Goal: Information Seeking & Learning: Learn about a topic

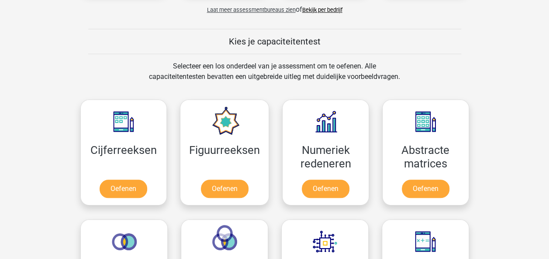
scroll to position [310, 0]
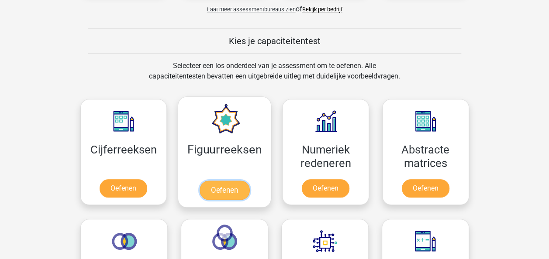
click at [228, 188] on link "Oefenen" at bounding box center [225, 190] width 50 height 19
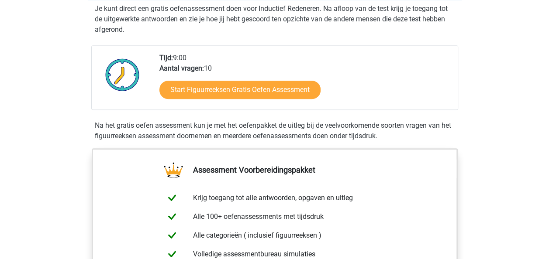
scroll to position [234, 0]
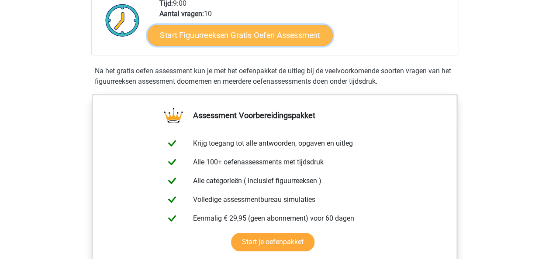
click at [234, 37] on link "Start Figuurreeksen Gratis Oefen Assessment" at bounding box center [239, 34] width 185 height 21
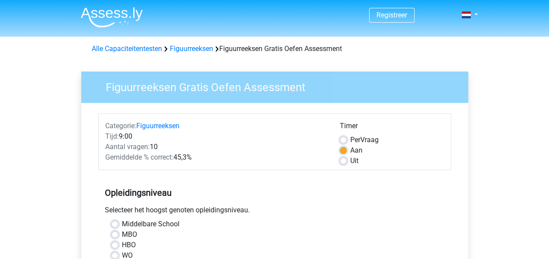
scroll to position [107, 0]
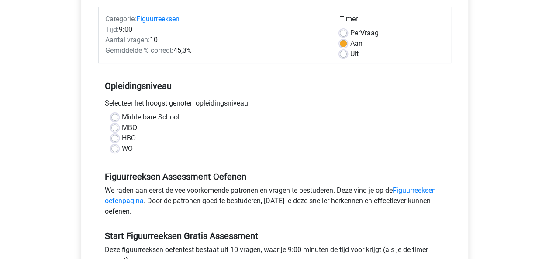
click at [122, 137] on label "HBO" at bounding box center [129, 138] width 14 height 10
click at [115, 137] on input "HBO" at bounding box center [114, 137] width 7 height 9
radio input "true"
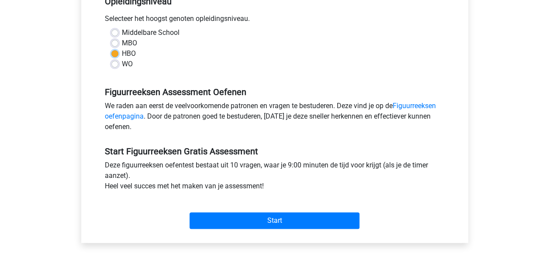
scroll to position [191, 0]
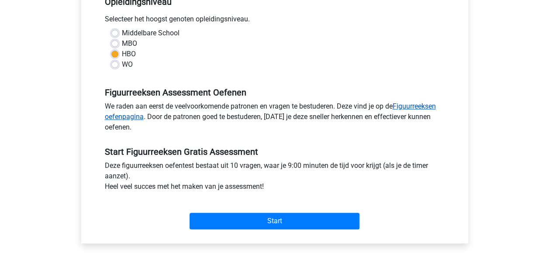
click at [429, 104] on link "Figuurreeksen oefenpagina" at bounding box center [270, 111] width 331 height 19
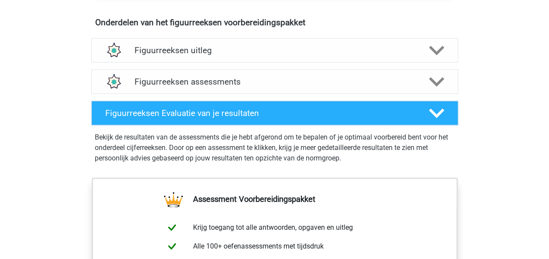
scroll to position [516, 0]
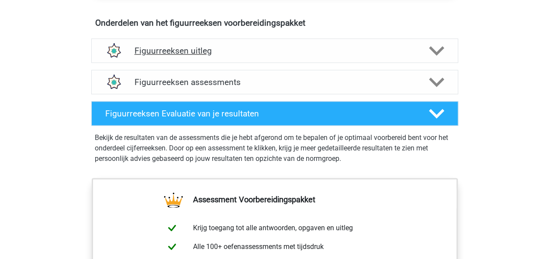
click at [237, 46] on h4 "Figuurreeksen uitleg" at bounding box center [274, 51] width 280 height 10
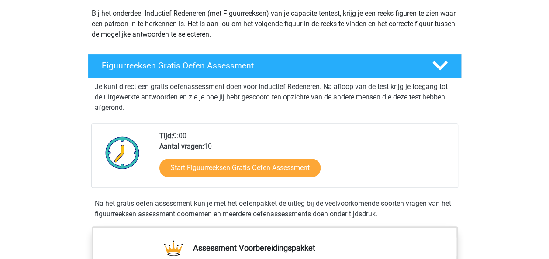
scroll to position [100, 0]
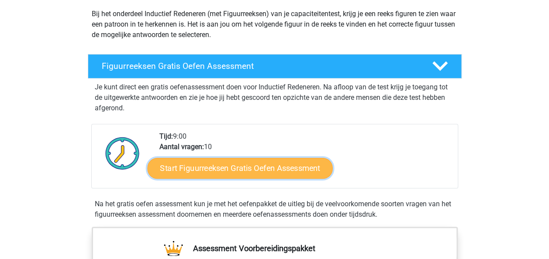
click at [224, 164] on link "Start Figuurreeksen Gratis Oefen Assessment" at bounding box center [239, 168] width 185 height 21
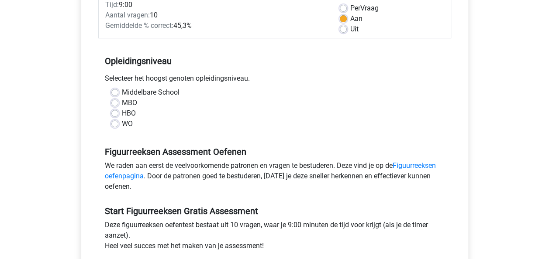
scroll to position [131, 0]
click at [122, 112] on label "HBO" at bounding box center [129, 114] width 14 height 10
click at [112, 112] on input "HBO" at bounding box center [114, 113] width 7 height 9
radio input "true"
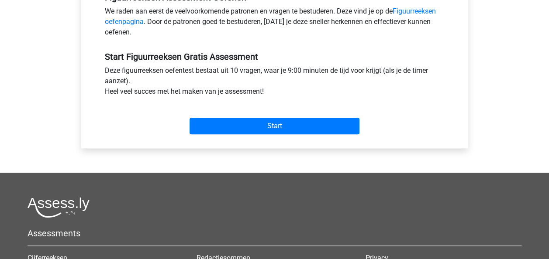
scroll to position [292, 0]
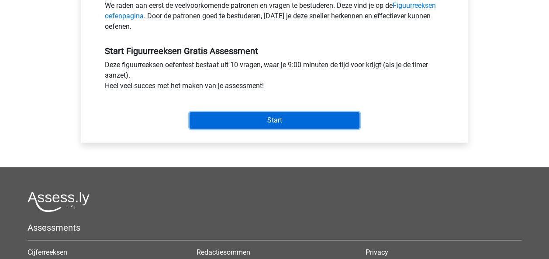
click at [232, 118] on input "Start" at bounding box center [274, 120] width 170 height 17
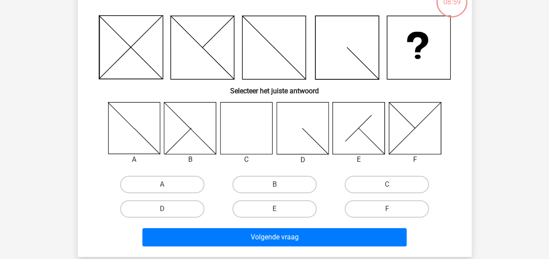
scroll to position [65, 0]
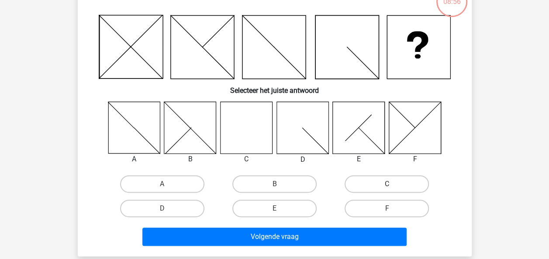
click at [380, 180] on label "C" at bounding box center [386, 184] width 84 height 17
click at [387, 184] on input "C" at bounding box center [390, 187] width 6 height 6
radio input "true"
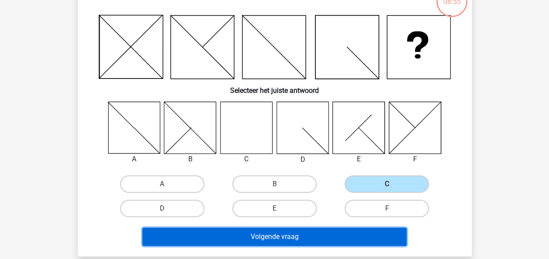
click at [262, 239] on button "Volgende vraag" at bounding box center [274, 237] width 264 height 18
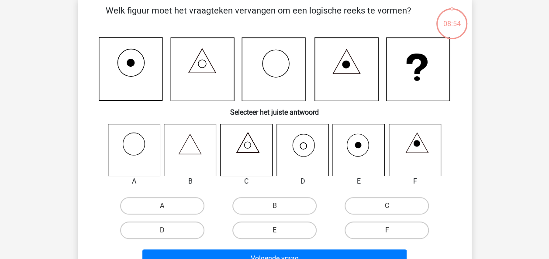
scroll to position [40, 0]
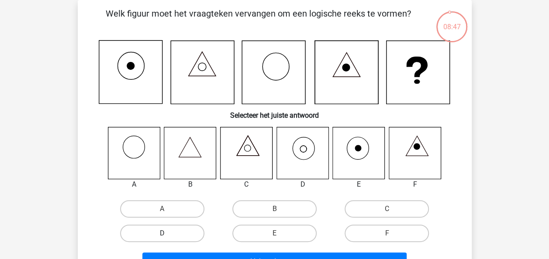
click at [173, 230] on label "D" at bounding box center [162, 233] width 84 height 17
click at [168, 234] on input "D" at bounding box center [165, 237] width 6 height 6
radio input "true"
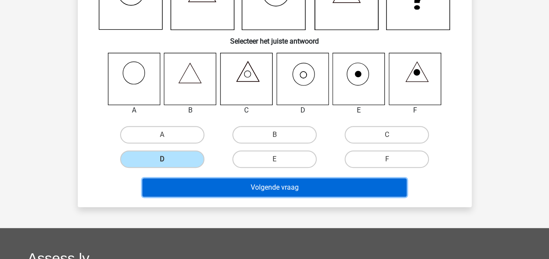
click at [249, 191] on button "Volgende vraag" at bounding box center [274, 188] width 264 height 18
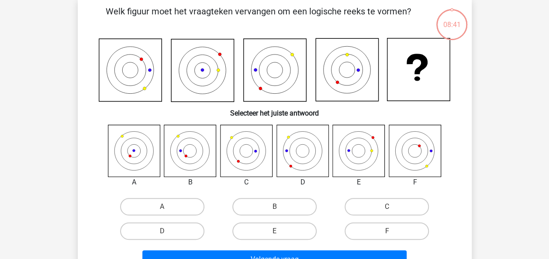
scroll to position [40, 0]
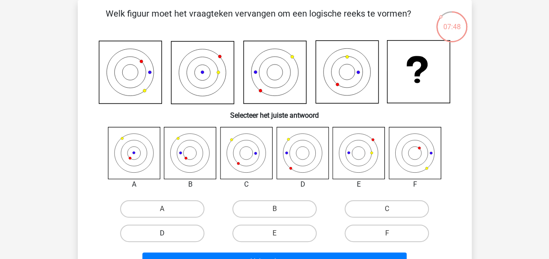
click at [155, 235] on label "D" at bounding box center [162, 233] width 84 height 17
click at [162, 235] on input "D" at bounding box center [165, 237] width 6 height 6
radio input "true"
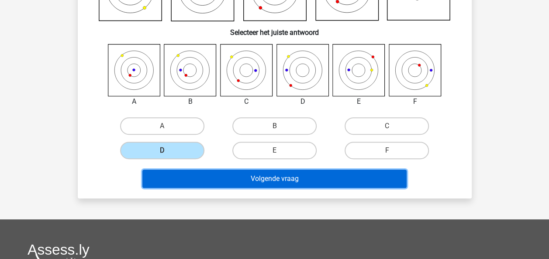
click at [259, 182] on button "Volgende vraag" at bounding box center [274, 179] width 264 height 18
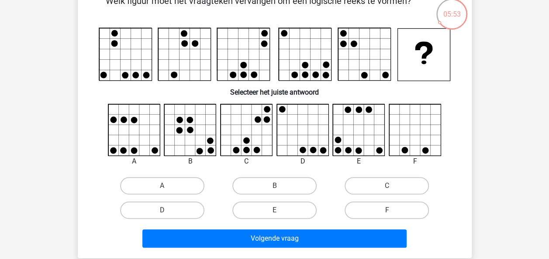
scroll to position [53, 0]
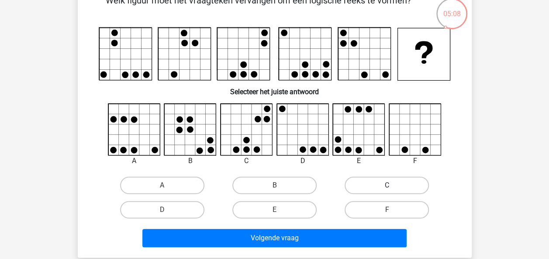
click at [379, 187] on label "C" at bounding box center [386, 185] width 84 height 17
click at [387, 187] on input "C" at bounding box center [390, 189] width 6 height 6
radio input "true"
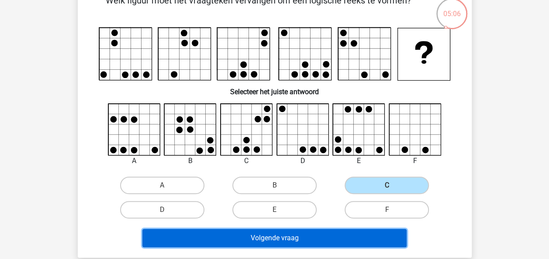
click at [263, 241] on button "Volgende vraag" at bounding box center [274, 238] width 264 height 18
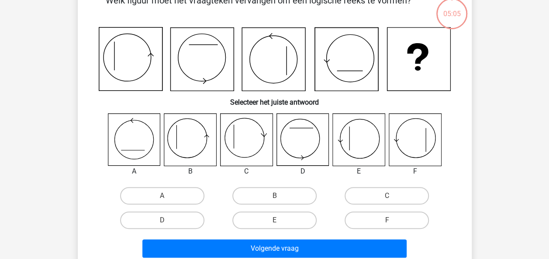
scroll to position [40, 0]
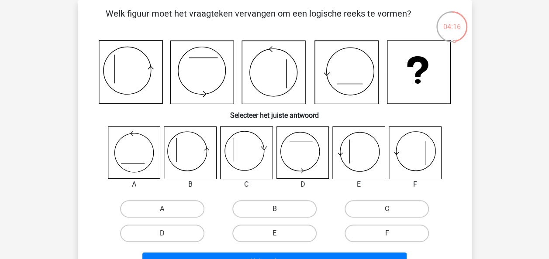
click at [285, 203] on label "B" at bounding box center [274, 208] width 84 height 17
click at [280, 209] on input "B" at bounding box center [277, 212] width 6 height 6
radio input "true"
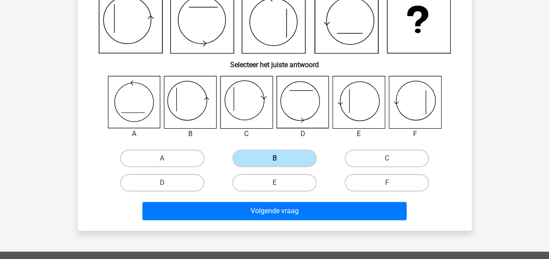
scroll to position [91, 0]
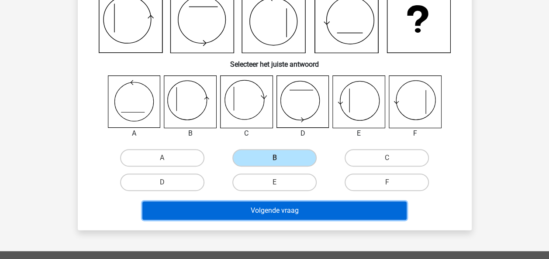
click at [283, 209] on button "Volgende vraag" at bounding box center [274, 211] width 264 height 18
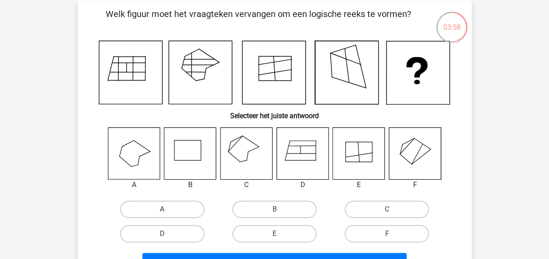
scroll to position [39, 0]
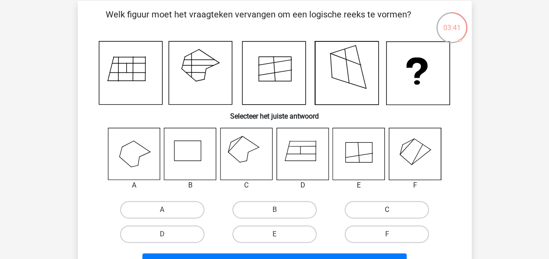
click at [375, 211] on label "C" at bounding box center [386, 209] width 84 height 17
click at [387, 211] on input "C" at bounding box center [390, 213] width 6 height 6
radio input "true"
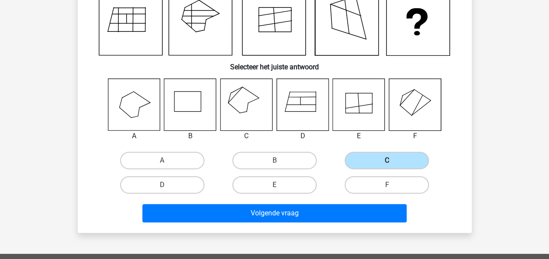
scroll to position [93, 0]
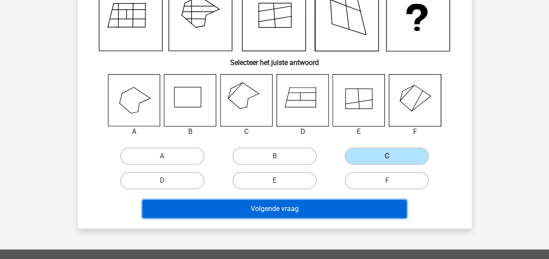
click at [293, 210] on button "Volgende vraag" at bounding box center [274, 209] width 264 height 18
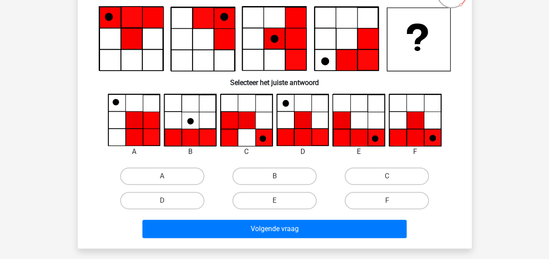
scroll to position [37, 0]
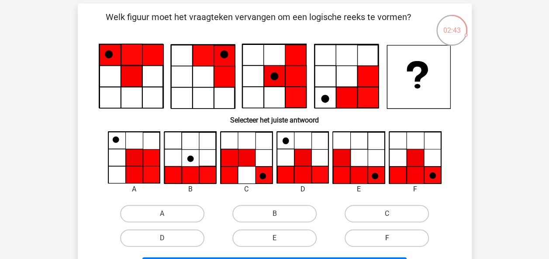
click at [364, 241] on label "F" at bounding box center [386, 238] width 84 height 17
click at [387, 241] on input "F" at bounding box center [390, 241] width 6 height 6
radio input "true"
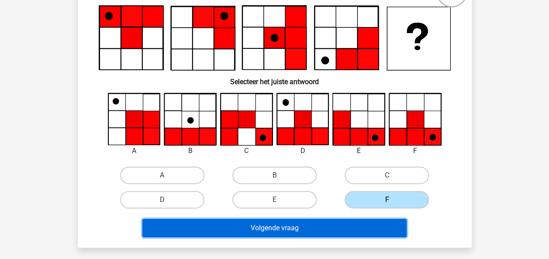
click at [300, 227] on button "Volgende vraag" at bounding box center [274, 228] width 264 height 18
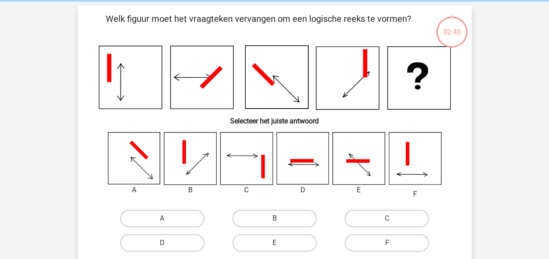
scroll to position [34, 0]
click at [381, 224] on label "C" at bounding box center [386, 218] width 84 height 17
click at [387, 224] on input "C" at bounding box center [390, 222] width 6 height 6
radio input "true"
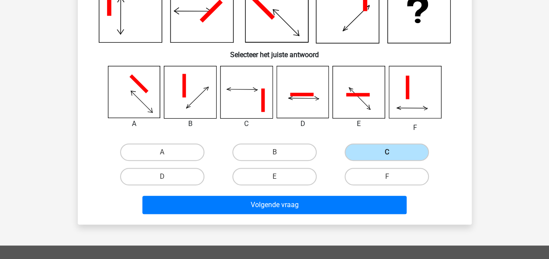
scroll to position [106, 0]
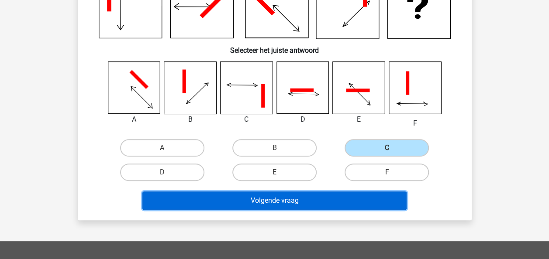
click at [269, 196] on button "Volgende vraag" at bounding box center [274, 201] width 264 height 18
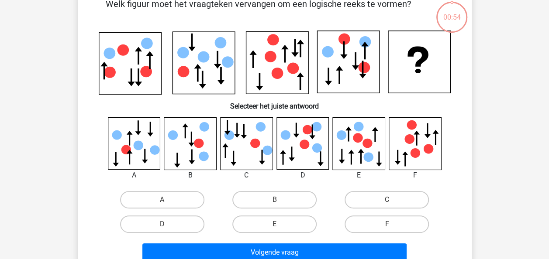
scroll to position [40, 0]
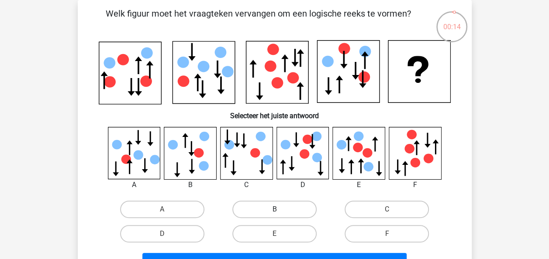
click at [271, 205] on label "B" at bounding box center [274, 209] width 84 height 17
click at [274, 210] on input "B" at bounding box center [277, 213] width 6 height 6
radio input "true"
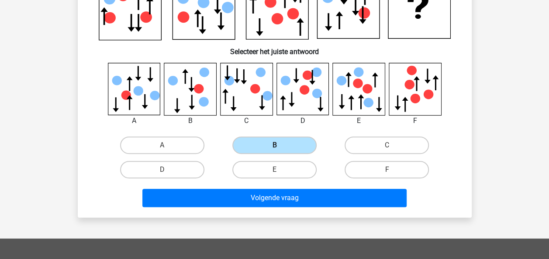
scroll to position [106, 0]
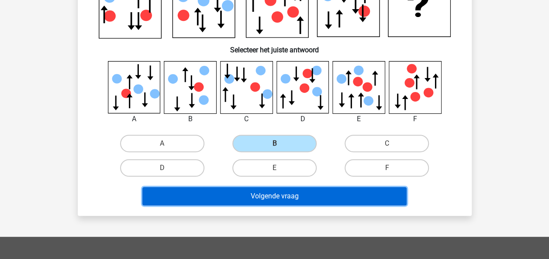
click at [268, 195] on button "Volgende vraag" at bounding box center [274, 196] width 264 height 18
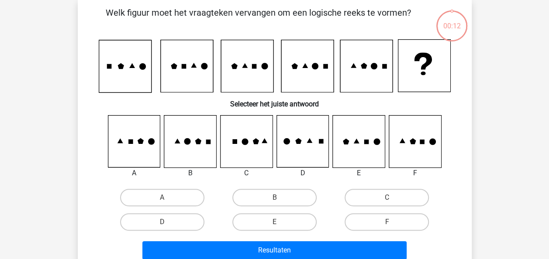
scroll to position [40, 0]
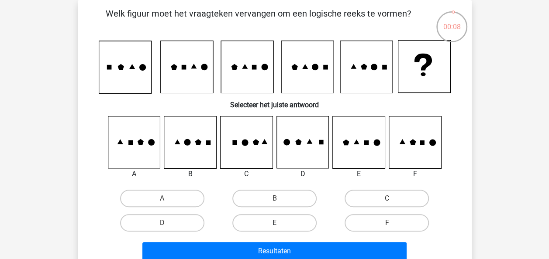
click at [287, 218] on label "E" at bounding box center [274, 222] width 84 height 17
click at [280, 223] on input "E" at bounding box center [277, 226] width 6 height 6
radio input "true"
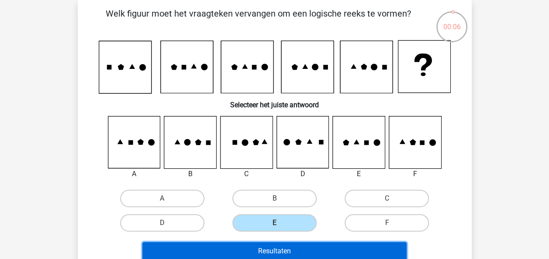
click at [274, 248] on button "Resultaten" at bounding box center [274, 251] width 264 height 18
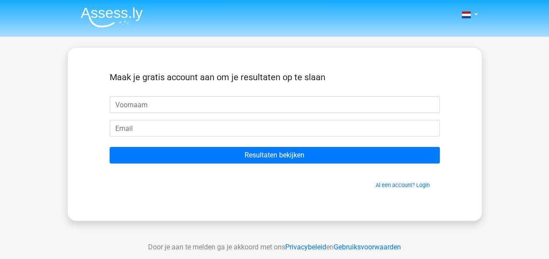
scroll to position [27, 0]
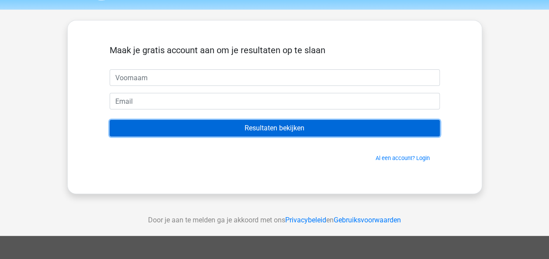
click at [264, 125] on input "Resultaten bekijken" at bounding box center [275, 128] width 330 height 17
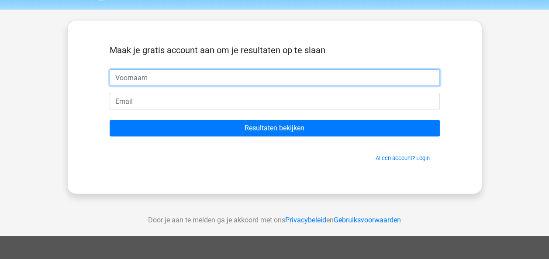
click at [174, 80] on input "text" at bounding box center [275, 77] width 330 height 17
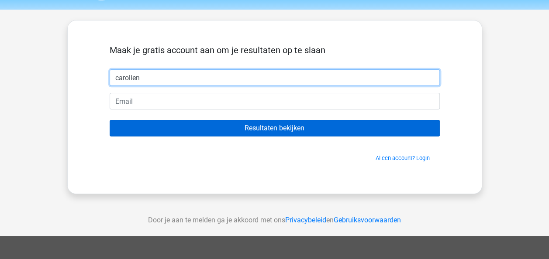
type input "carolien"
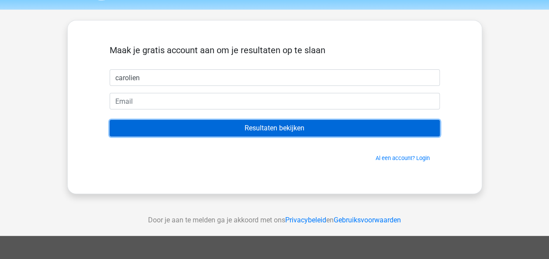
click at [186, 132] on input "Resultaten bekijken" at bounding box center [275, 128] width 330 height 17
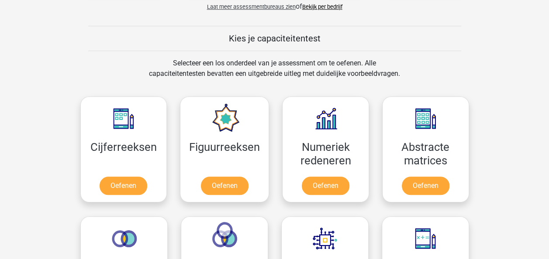
scroll to position [313, 0]
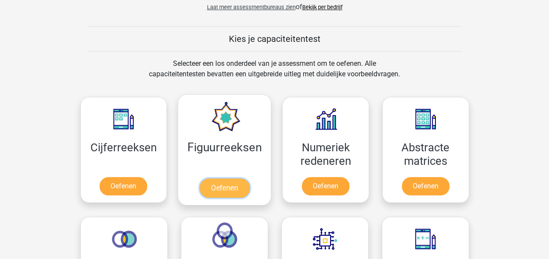
click at [225, 189] on link "Oefenen" at bounding box center [225, 188] width 50 height 19
click at [230, 189] on link "Oefenen" at bounding box center [225, 188] width 50 height 19
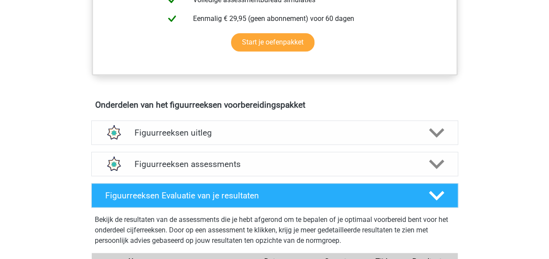
scroll to position [433, 0]
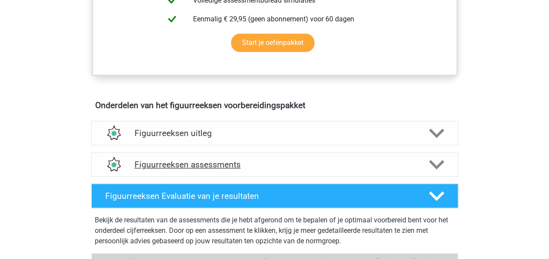
click at [439, 158] on icon at bounding box center [436, 164] width 15 height 15
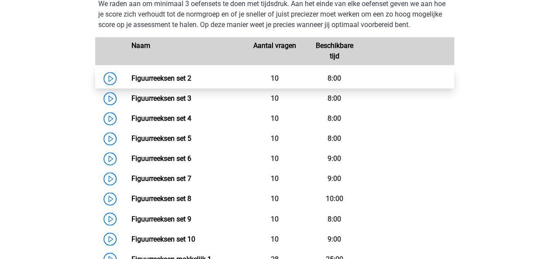
scroll to position [571, 0]
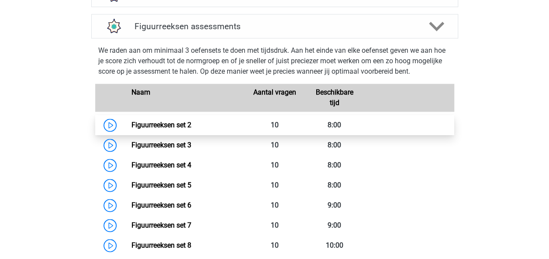
click at [131, 124] on link "Figuurreeksen set 2" at bounding box center [161, 125] width 60 height 8
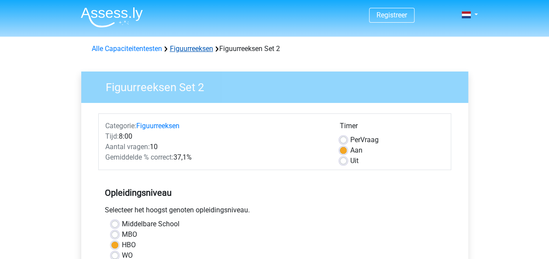
click at [196, 49] on link "Figuurreeksen" at bounding box center [191, 49] width 43 height 8
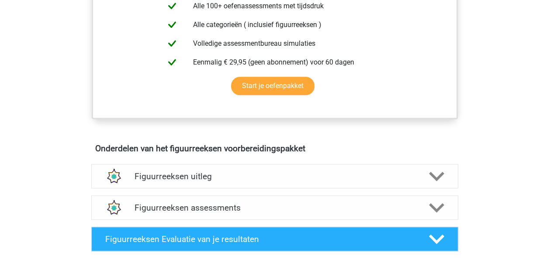
scroll to position [389, 0]
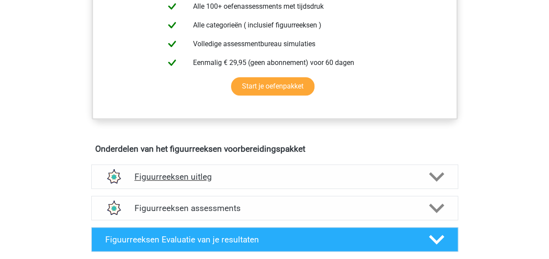
click at [232, 175] on h4 "Figuurreeksen uitleg" at bounding box center [274, 177] width 280 height 10
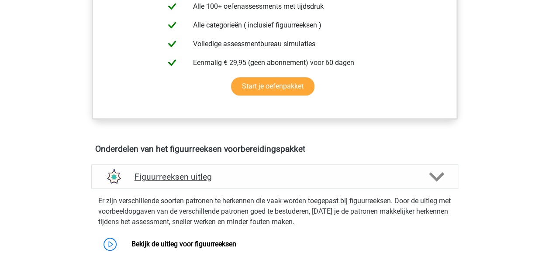
scroll to position [462, 0]
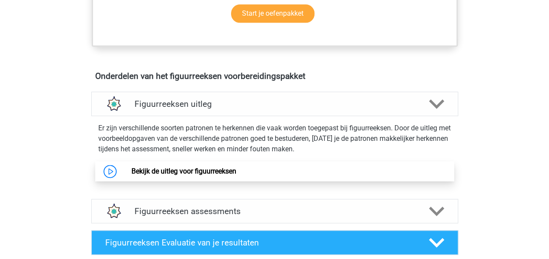
click at [196, 167] on link "Bekijk de uitleg voor figuurreeksen" at bounding box center [183, 171] width 105 height 8
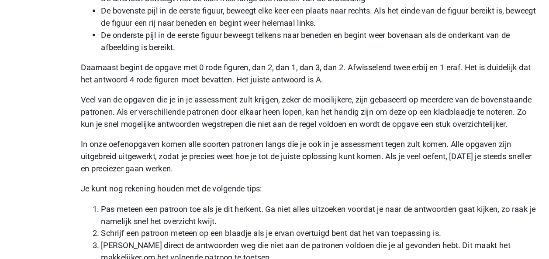
scroll to position [1750, 0]
